Goal: Transaction & Acquisition: Purchase product/service

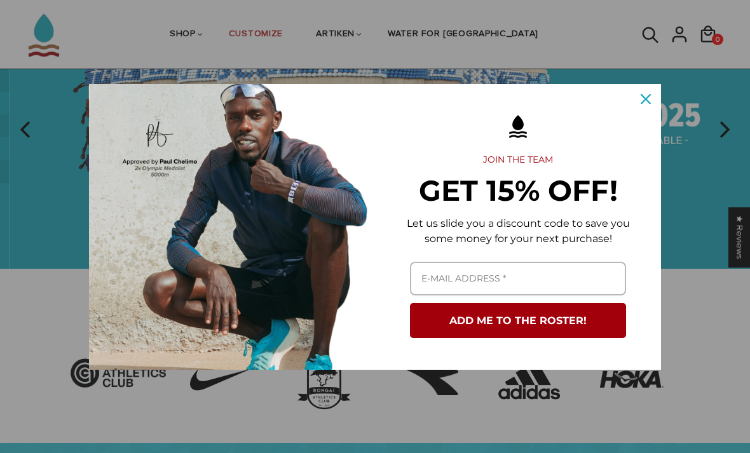
scroll to position [73, 0]
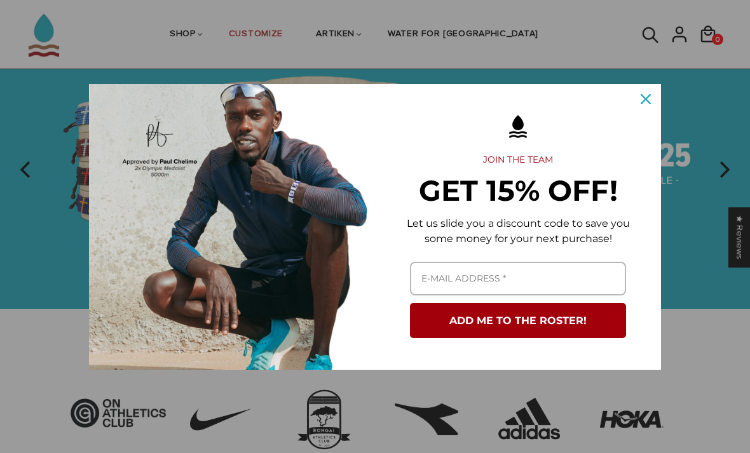
click at [642, 94] on icon "close icon" at bounding box center [646, 99] width 10 height 10
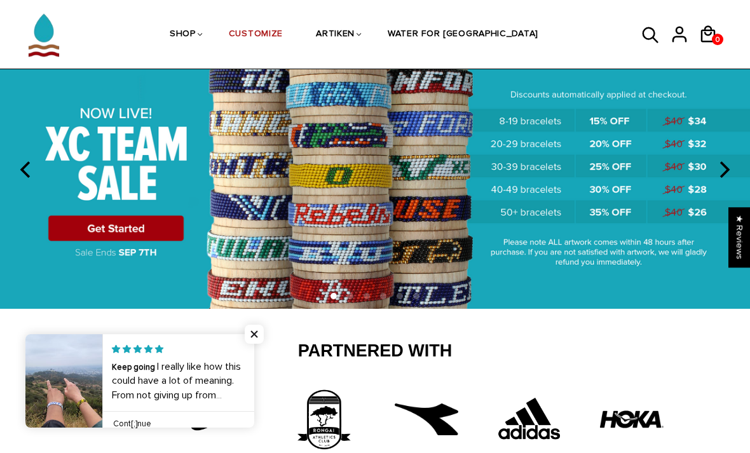
click at [251, 335] on span "Close popup widget" at bounding box center [254, 334] width 19 height 19
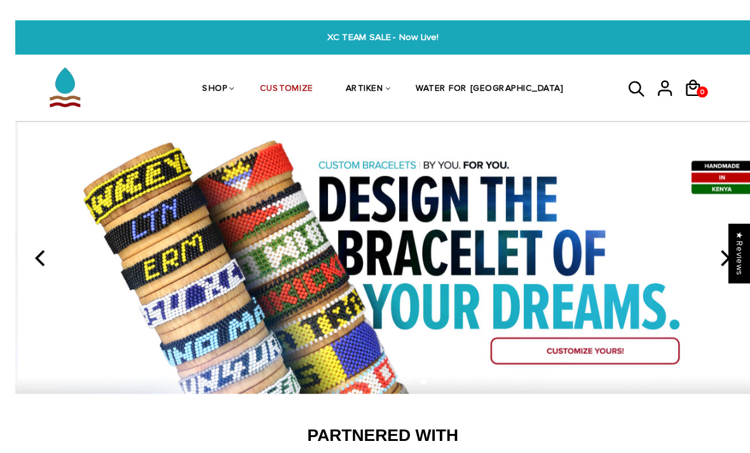
scroll to position [55, 0]
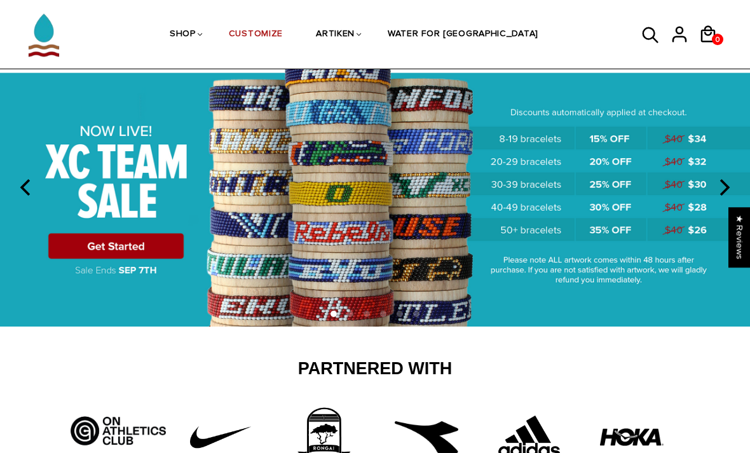
click at [308, 228] on img at bounding box center [375, 187] width 750 height 279
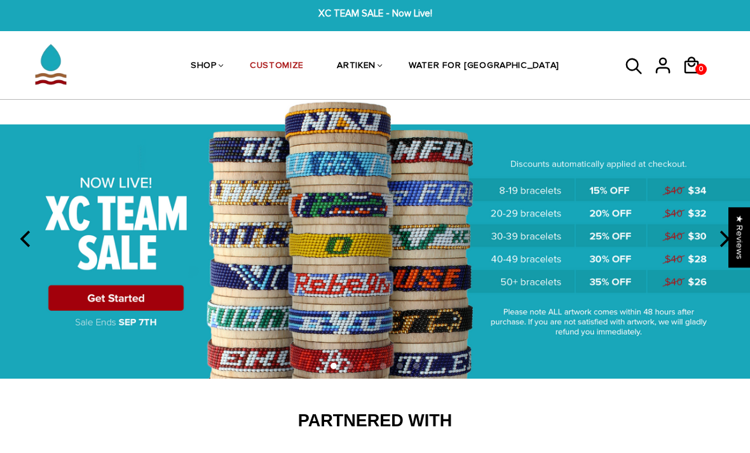
scroll to position [0, 0]
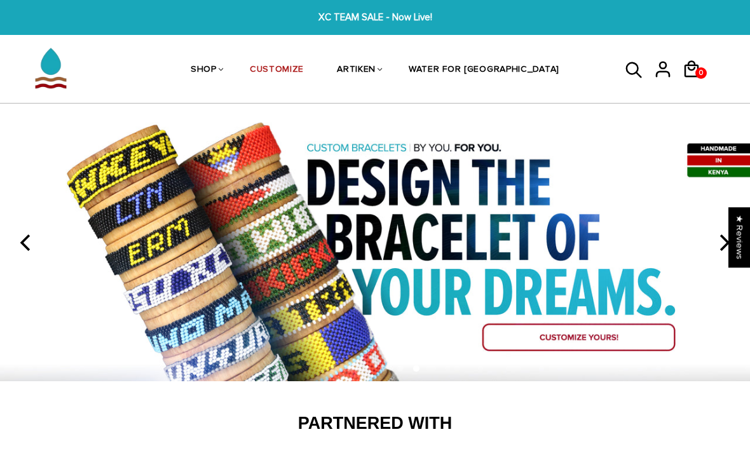
click at [648, 341] on img at bounding box center [375, 243] width 750 height 278
click at [721, 246] on icon "next" at bounding box center [723, 243] width 17 height 17
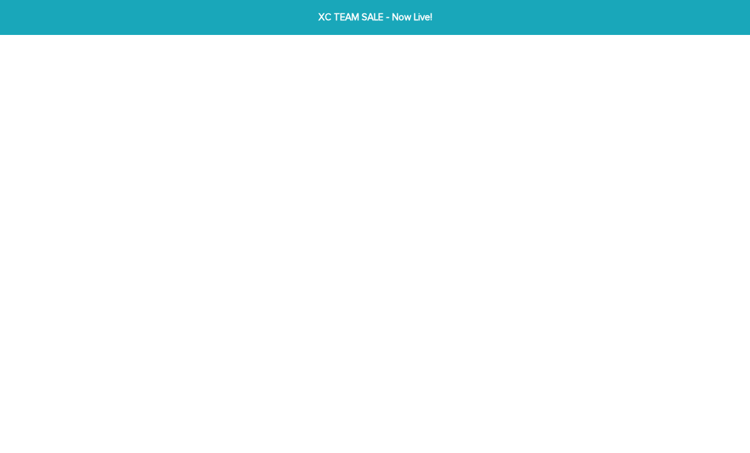
click at [151, 249] on img at bounding box center [189, 230] width 340 height 197
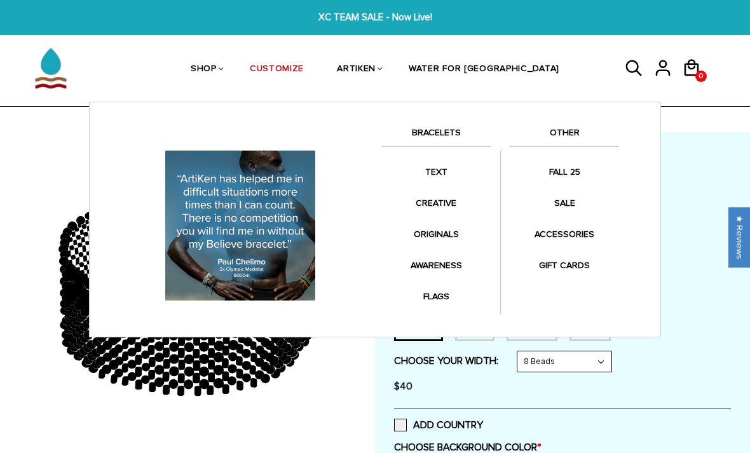
click at [701, 368] on div "CHOOSE YOUR WIDTH: 8 Beads 8 Beads 6 Beads 10 Beads $40" at bounding box center [562, 375] width 337 height 48
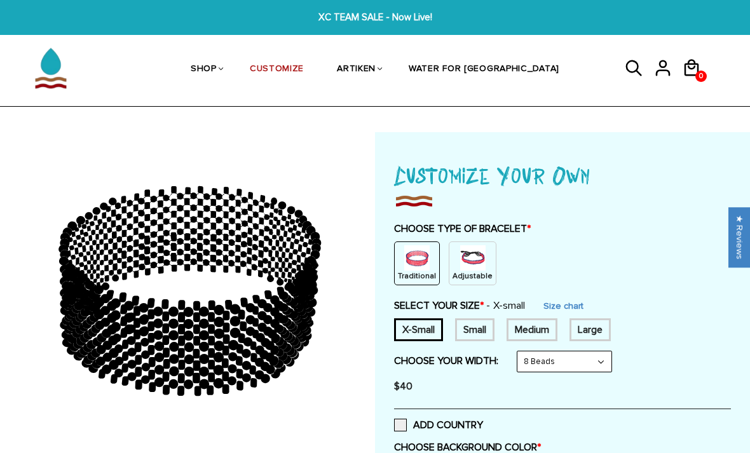
click at [714, 345] on form "Traditional / X-Small / 8 Beads Traditional / X-Small / 6 Beads Traditional / X…" at bounding box center [562, 350] width 337 height 100
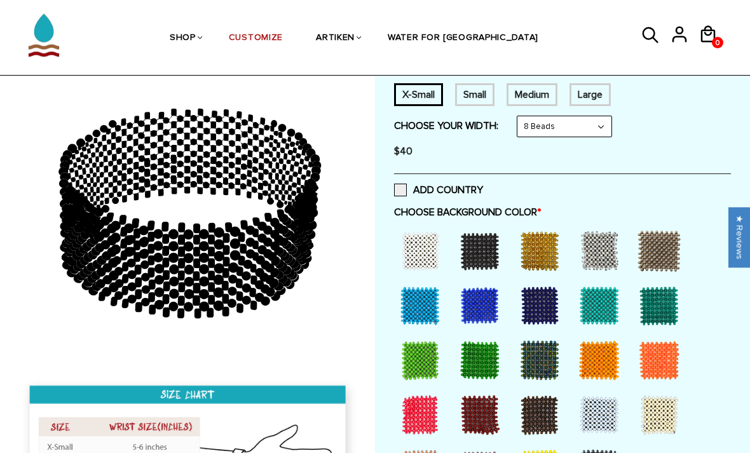
scroll to position [235, 0]
